Goal: Information Seeking & Learning: Learn about a topic

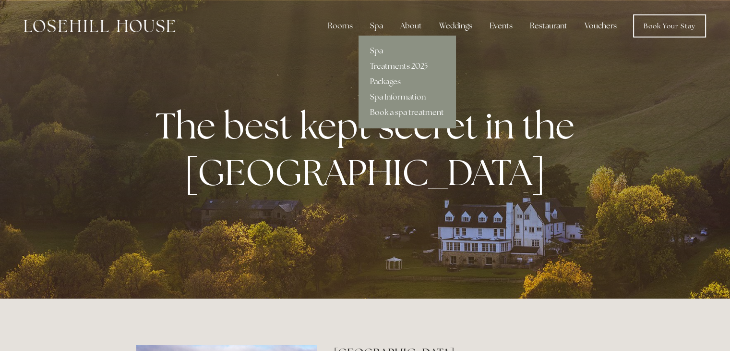
click at [379, 51] on link "Spa" at bounding box center [407, 50] width 97 height 15
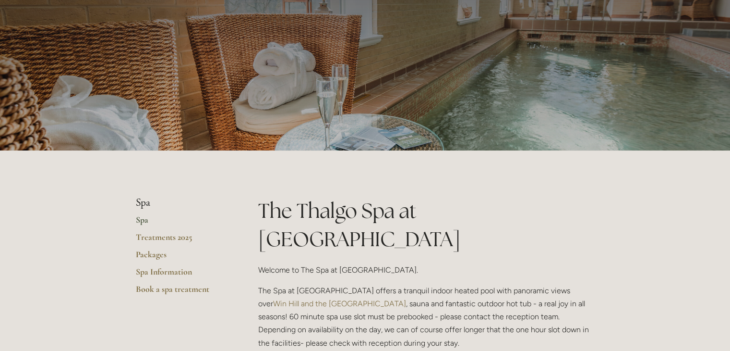
scroll to position [54, 0]
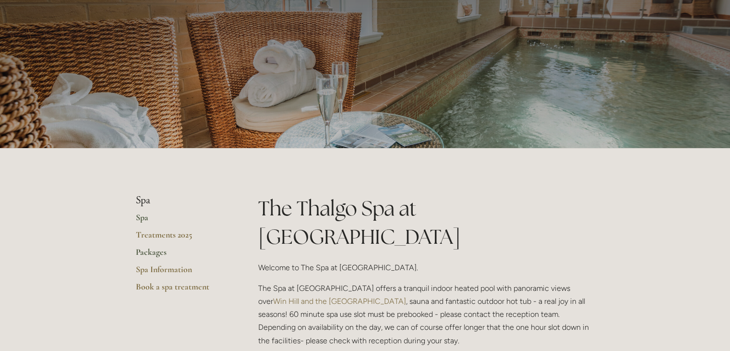
click at [148, 251] on link "Packages" at bounding box center [182, 254] width 92 height 17
click at [161, 269] on link "Spa Information" at bounding box center [182, 272] width 92 height 17
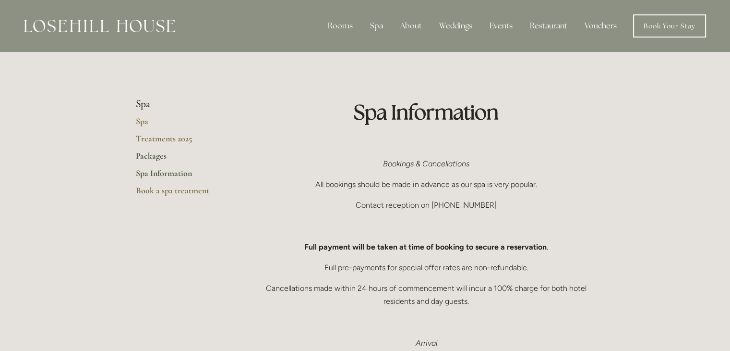
click at [156, 152] on link "Packages" at bounding box center [182, 158] width 92 height 17
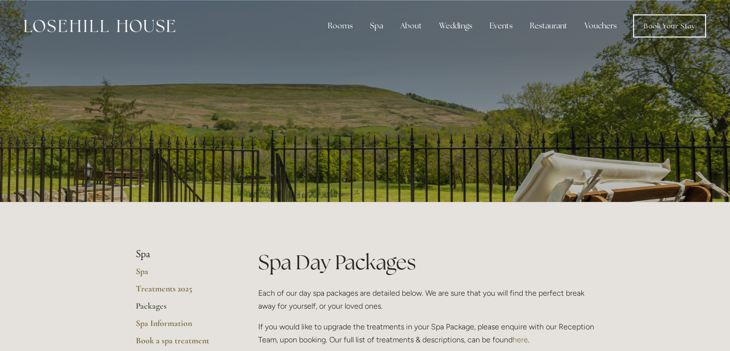
click at [156, 152] on div at bounding box center [365, 101] width 459 height 202
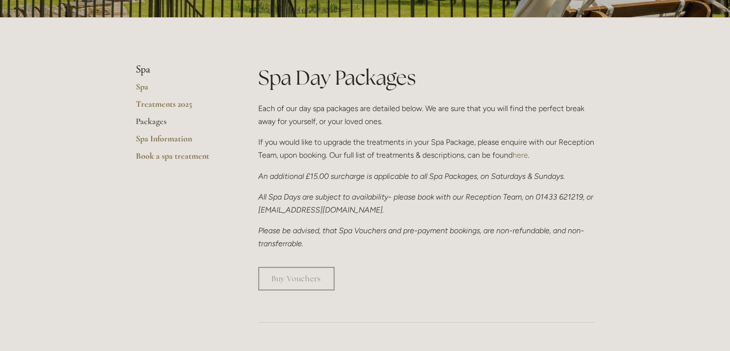
scroll to position [186, 0]
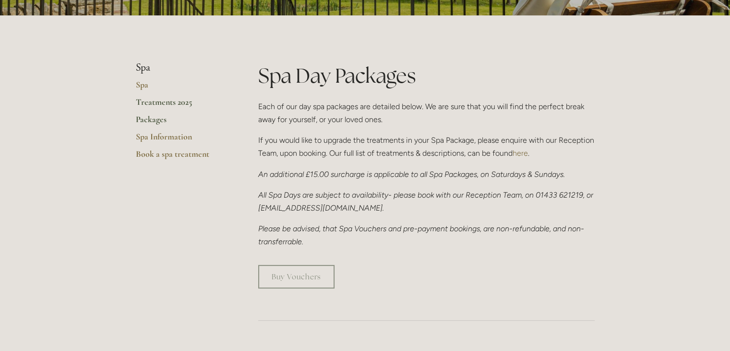
click at [151, 101] on link "Treatments 2025" at bounding box center [182, 105] width 92 height 17
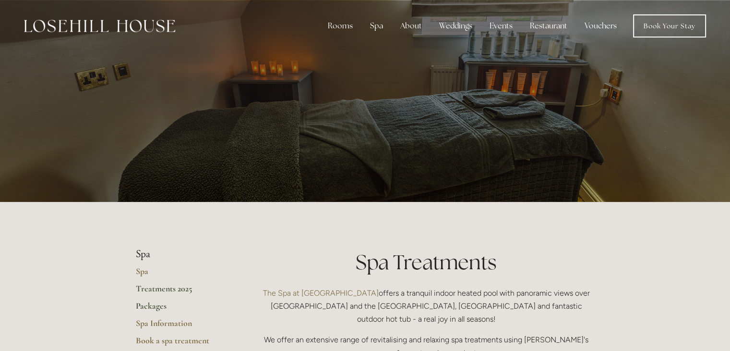
click at [149, 307] on link "Packages" at bounding box center [182, 308] width 92 height 17
